Goal: Information Seeking & Learning: Learn about a topic

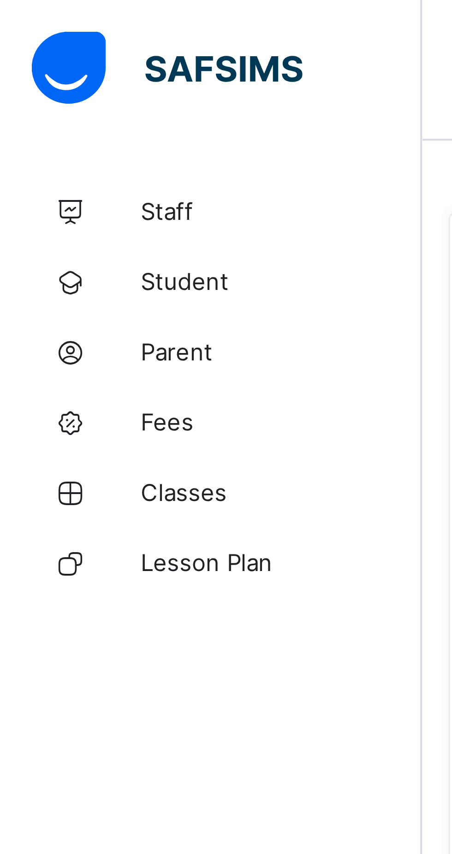
click at [37, 88] on link "Parent" at bounding box center [55, 92] width 111 height 18
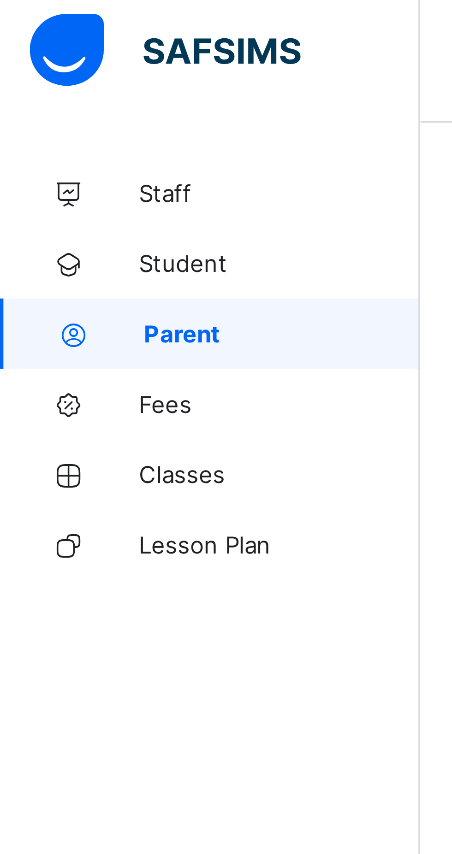
click at [46, 76] on span "Student" at bounding box center [74, 73] width 74 height 7
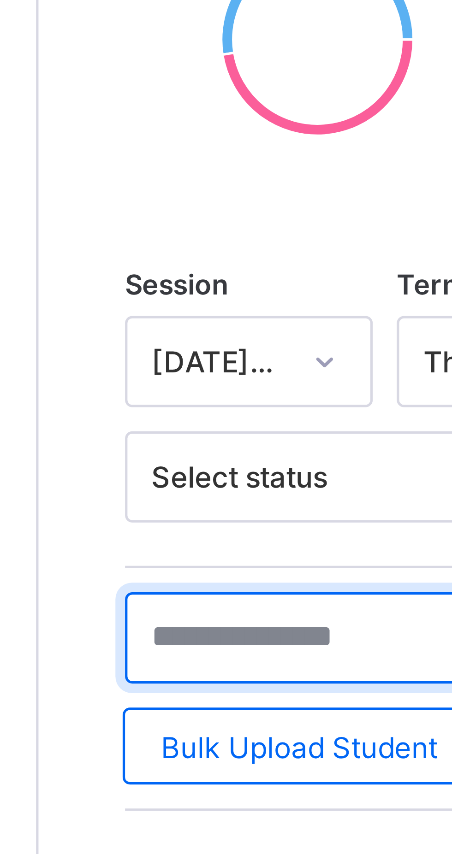
click at [153, 311] on input "text" at bounding box center [196, 311] width 138 height 18
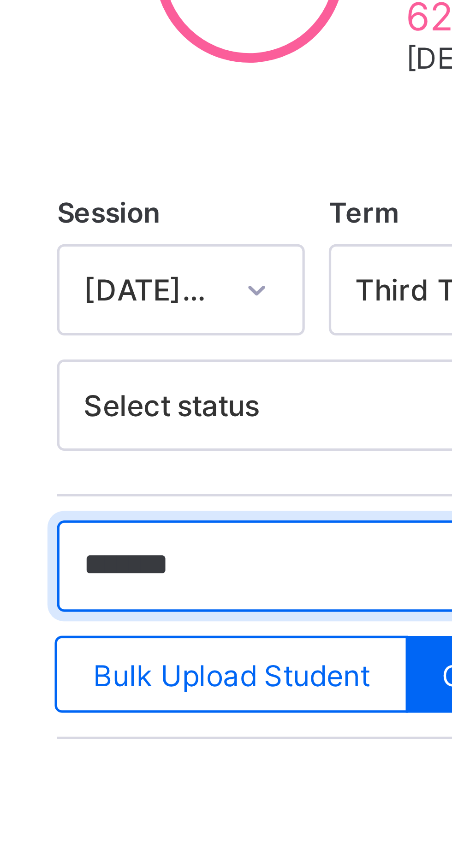
type input "******"
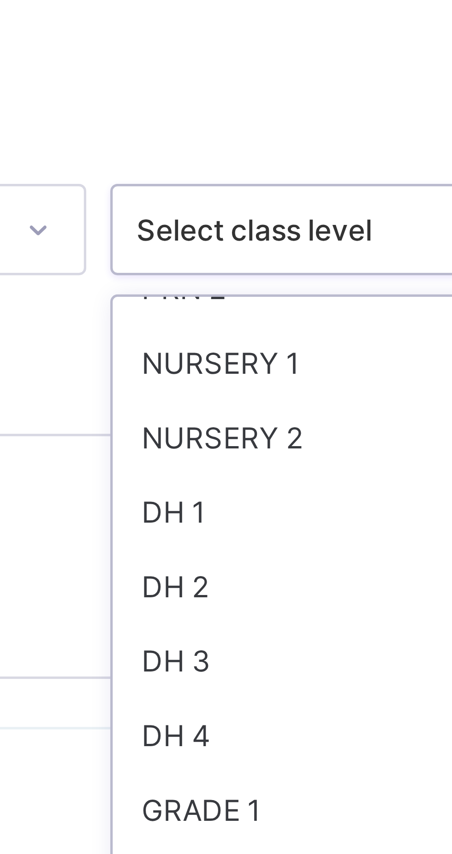
scroll to position [58, 0]
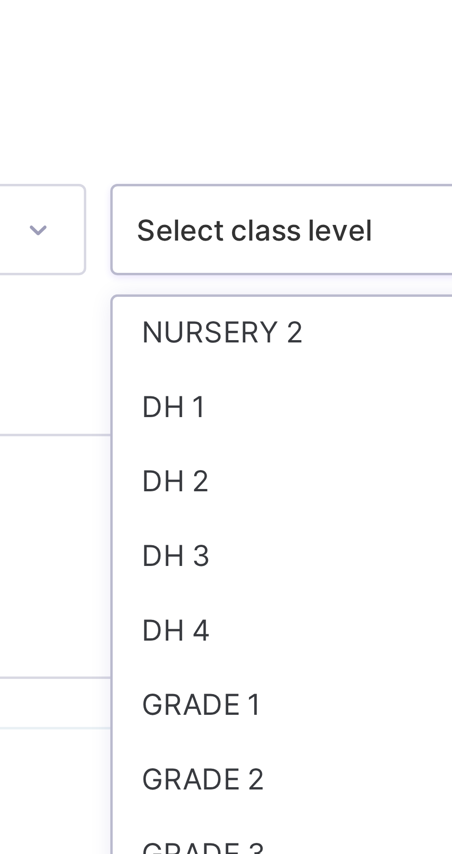
click at [354, 273] on div "NURSERY 2" at bounding box center [385, 277] width 99 height 14
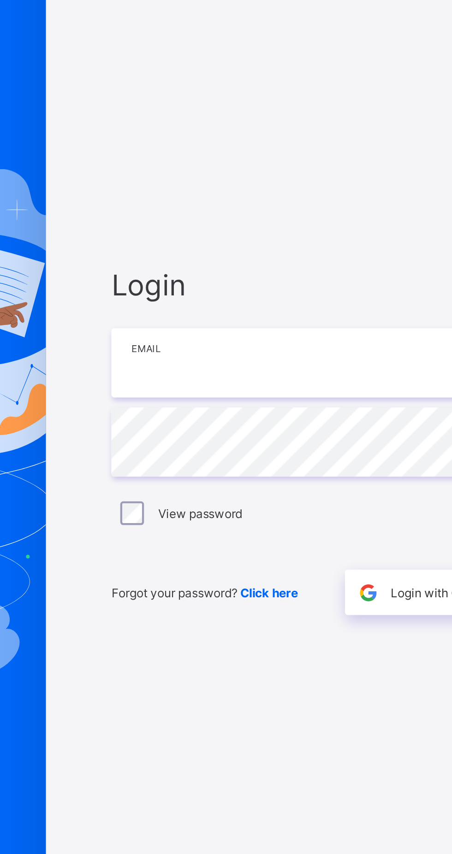
click at [260, 415] on input "email" at bounding box center [301, 399] width 240 height 32
type input "**********"
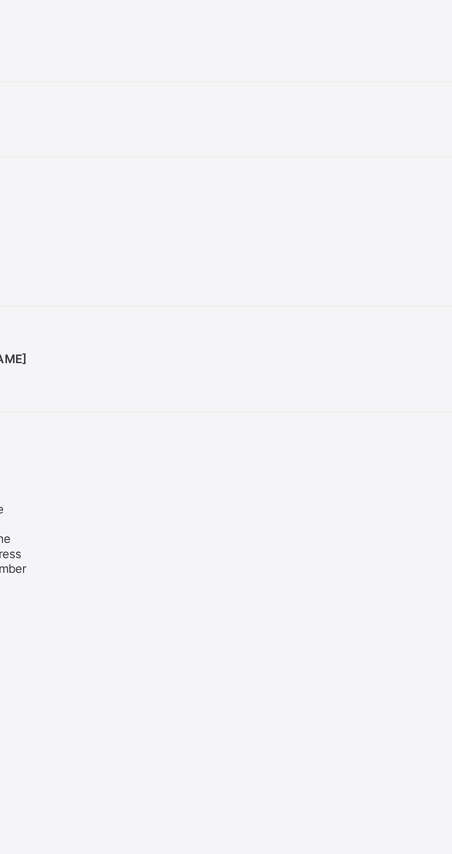
click at [28, 464] on span "Next of Kin" at bounding box center [14, 460] width 28 height 7
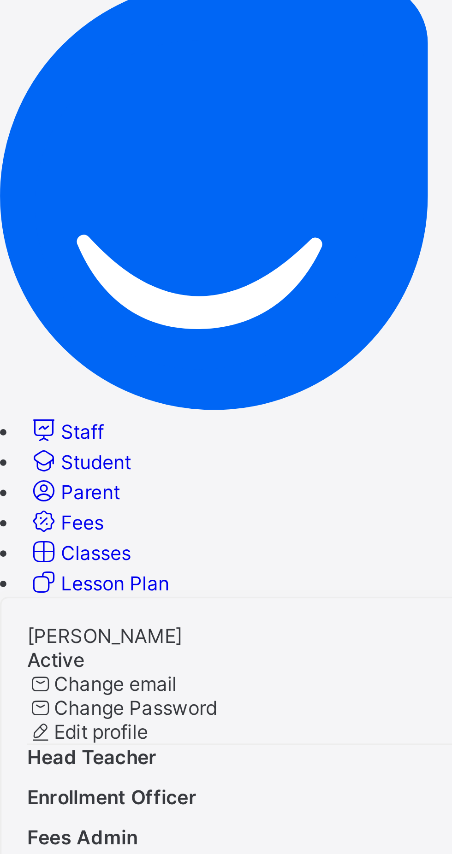
click at [38, 209] on span "Classes" at bounding box center [28, 212] width 20 height 7
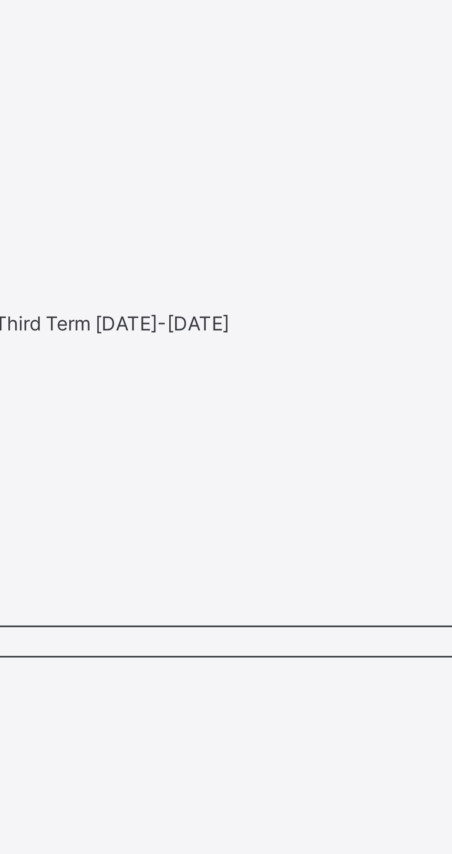
click at [19, 277] on span "Results" at bounding box center [9, 280] width 19 height 7
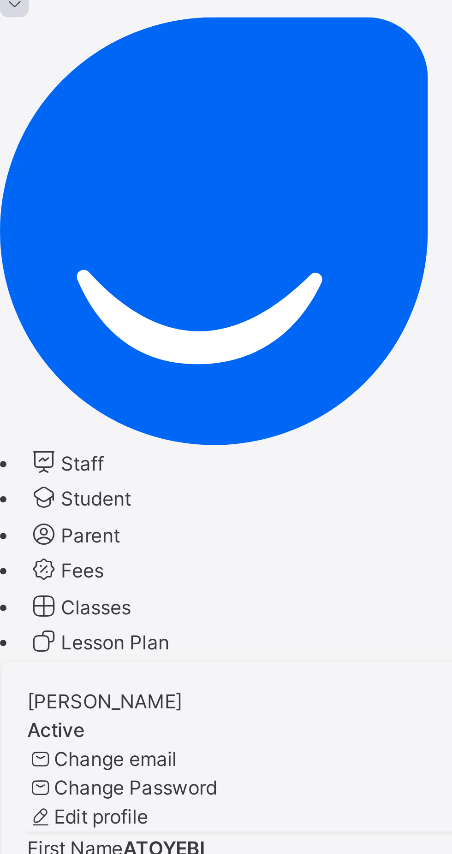
click at [121, 244] on div "[PERSON_NAME] Active Change email Change Password Edit profile First Name [PERS…" at bounding box center [226, 339] width 452 height 191
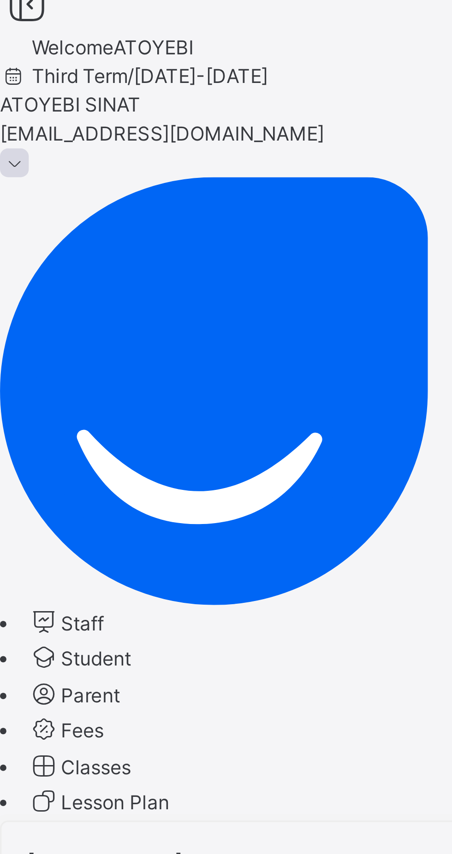
click at [38, 194] on span "Student" at bounding box center [28, 197] width 20 height 7
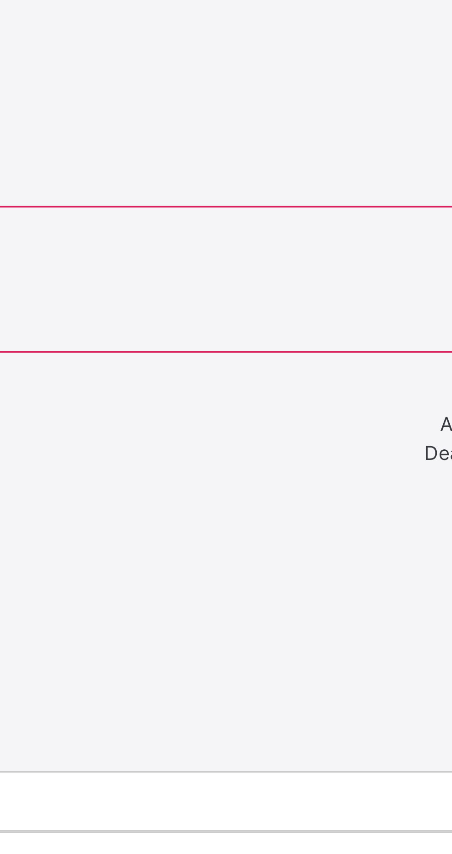
click at [356, 533] on div "NURSERY 2" at bounding box center [226, 537] width 452 height 8
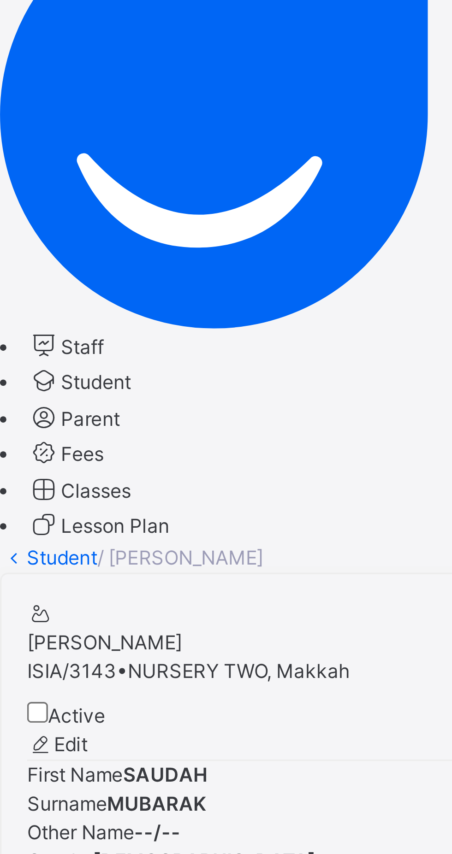
click at [38, 194] on link "Student" at bounding box center [23, 197] width 30 height 7
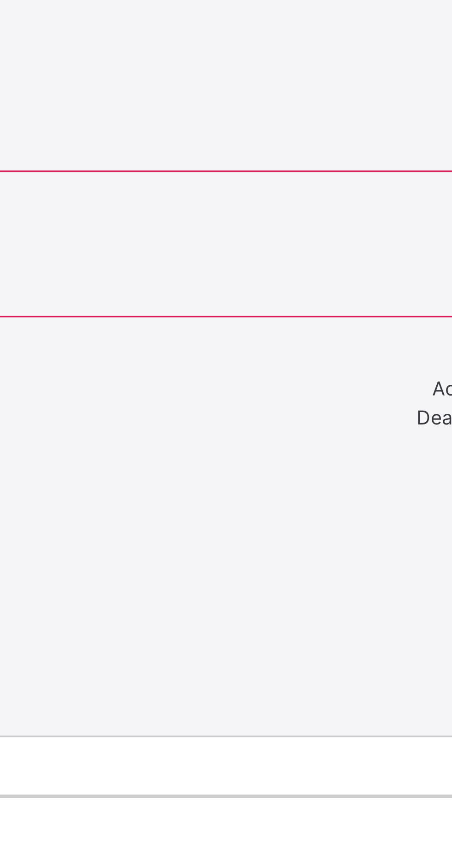
scroll to position [33, 0]
click at [352, 533] on div "NURSERY 2" at bounding box center [226, 537] width 452 height 8
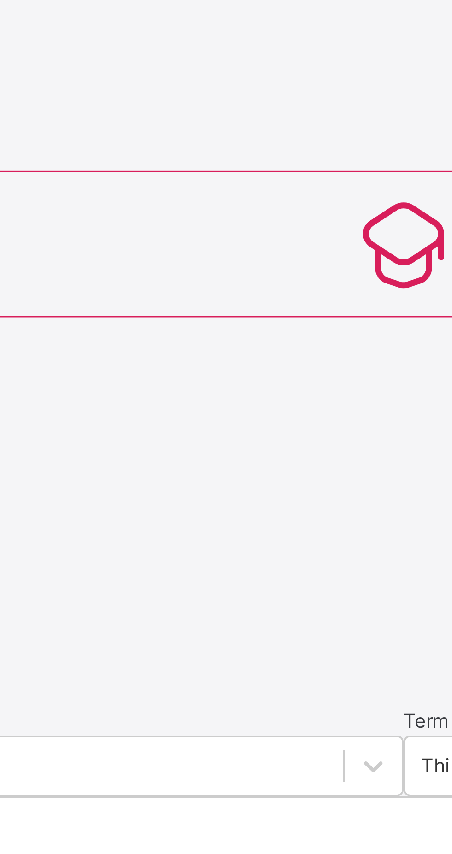
click at [138, 514] on input "text" at bounding box center [69, 518] width 138 height 8
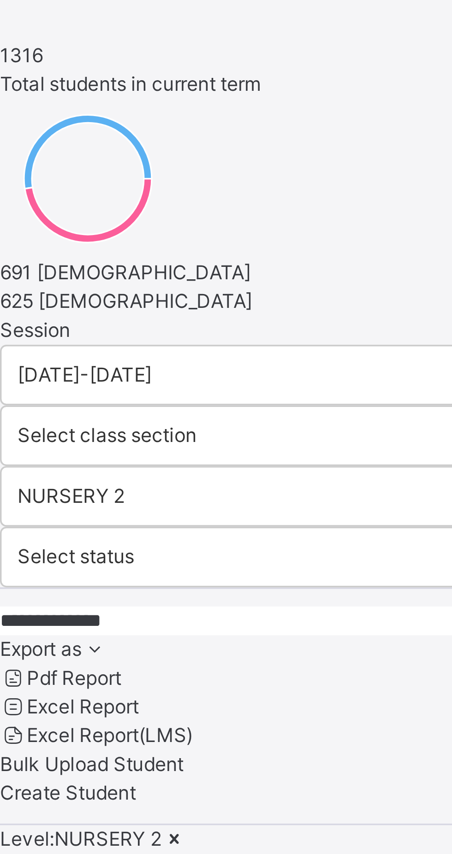
type input "**********"
click at [53, 244] on div "Staff Student Parent Fees Classes Lesson Plan Help Configuration" at bounding box center [226, 213] width 452 height 62
click at [49, 244] on div "Staff Student Parent Fees Classes Lesson Plan Help Configuration" at bounding box center [226, 213] width 452 height 62
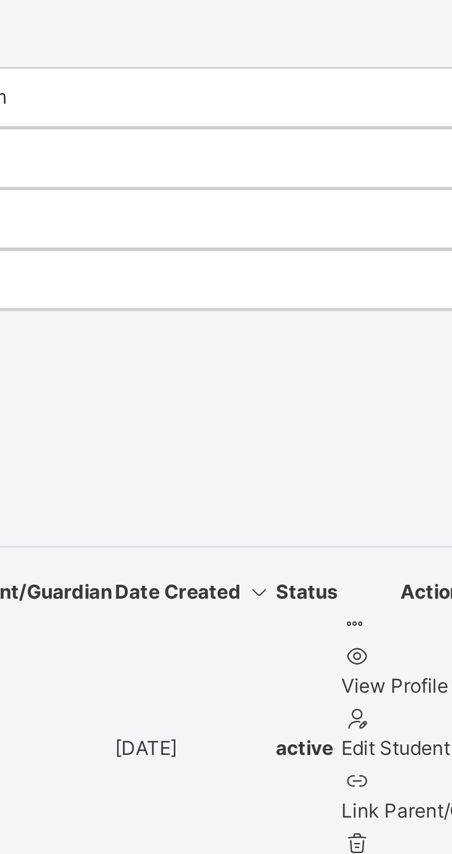
click at [347, 285] on div "Resume" at bounding box center [226, 281] width 452 height 8
